Goal: Register for event/course: Register for event/course

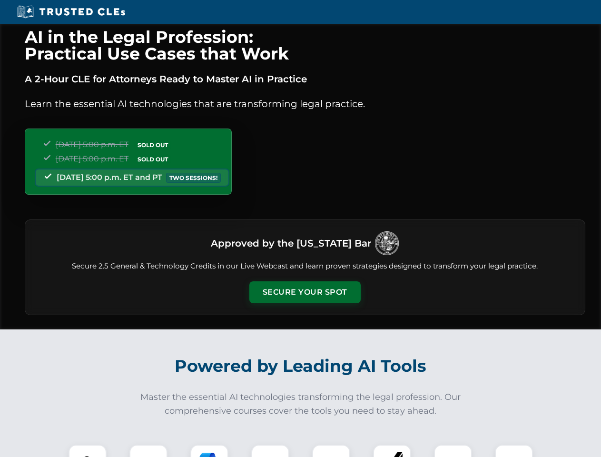
click at [305, 292] on button "Secure Your Spot" at bounding box center [304, 292] width 111 height 22
click at [88, 451] on img at bounding box center [88, 464] width 28 height 28
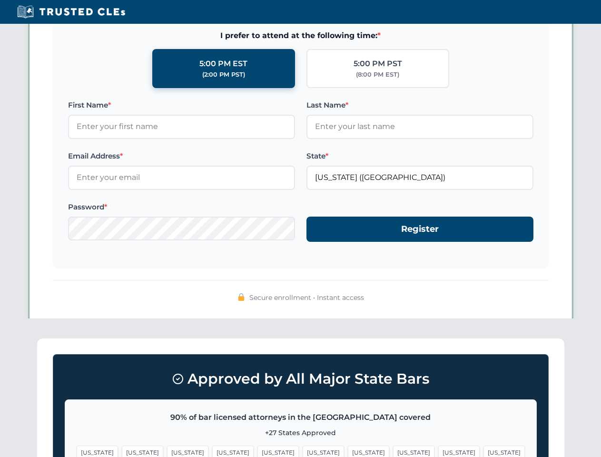
click at [348, 451] on span "[US_STATE]" at bounding box center [368, 452] width 41 height 14
click at [438, 451] on span "[US_STATE]" at bounding box center [458, 452] width 41 height 14
